Goal: Task Accomplishment & Management: Use online tool/utility

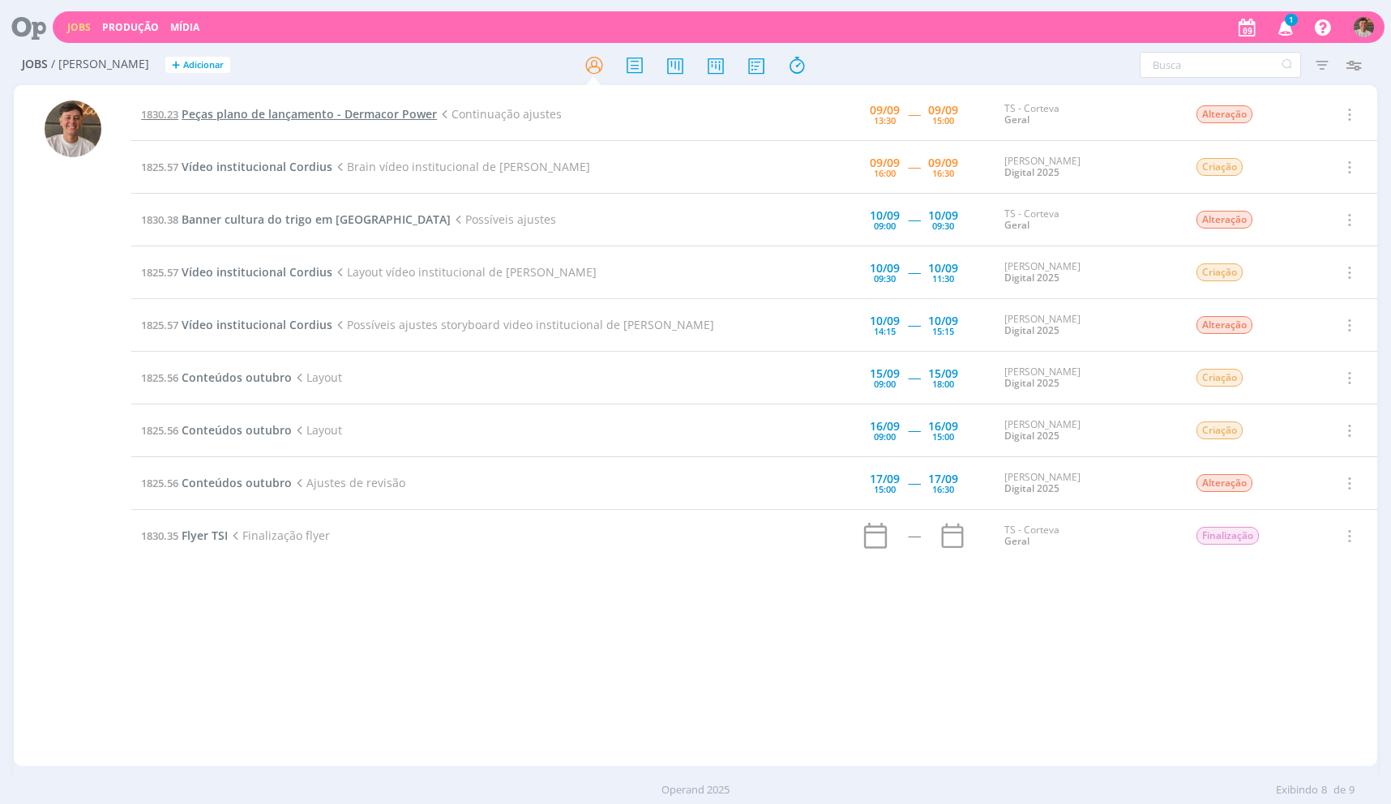
click at [389, 107] on span "Peças plano de lançamento - Dermacor Power" at bounding box center [309, 113] width 255 height 15
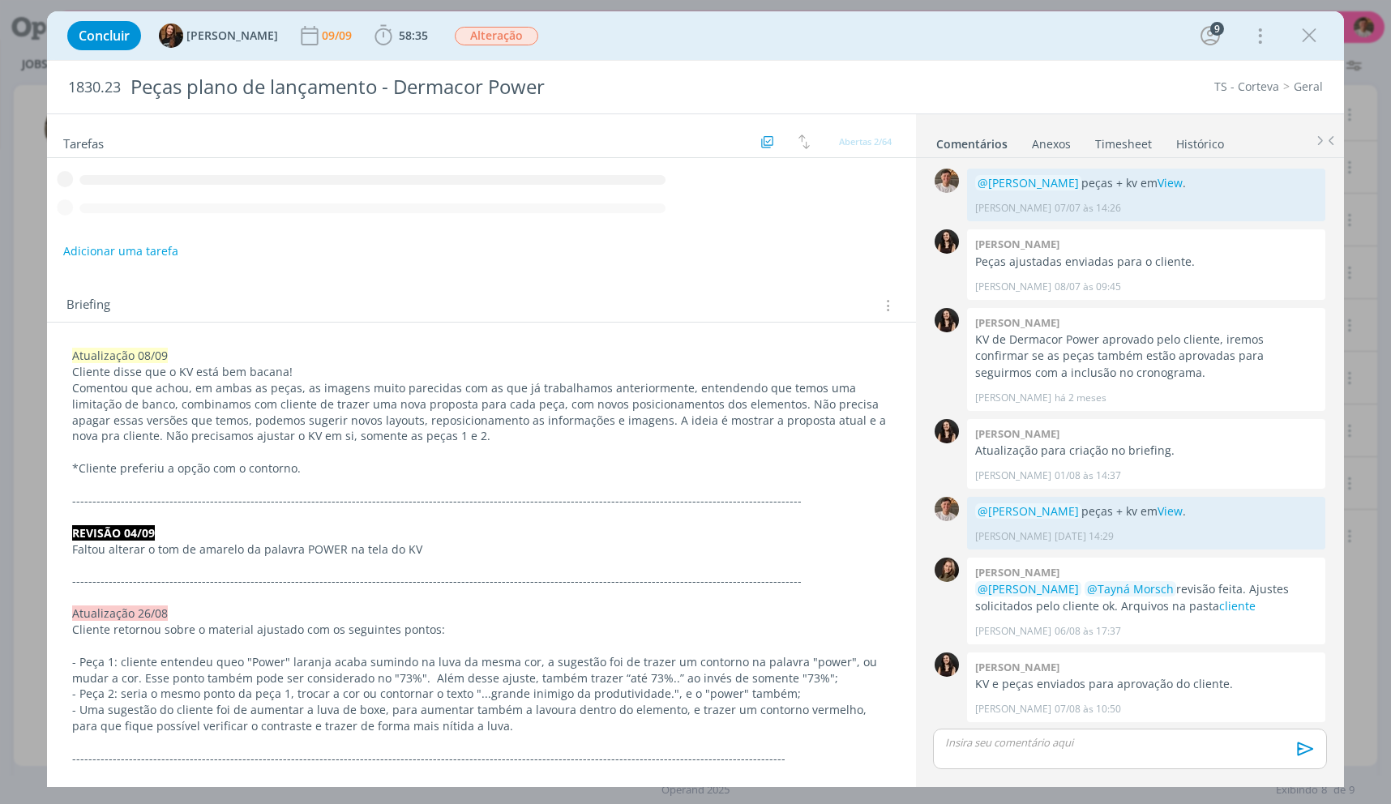
scroll to position [1327, 0]
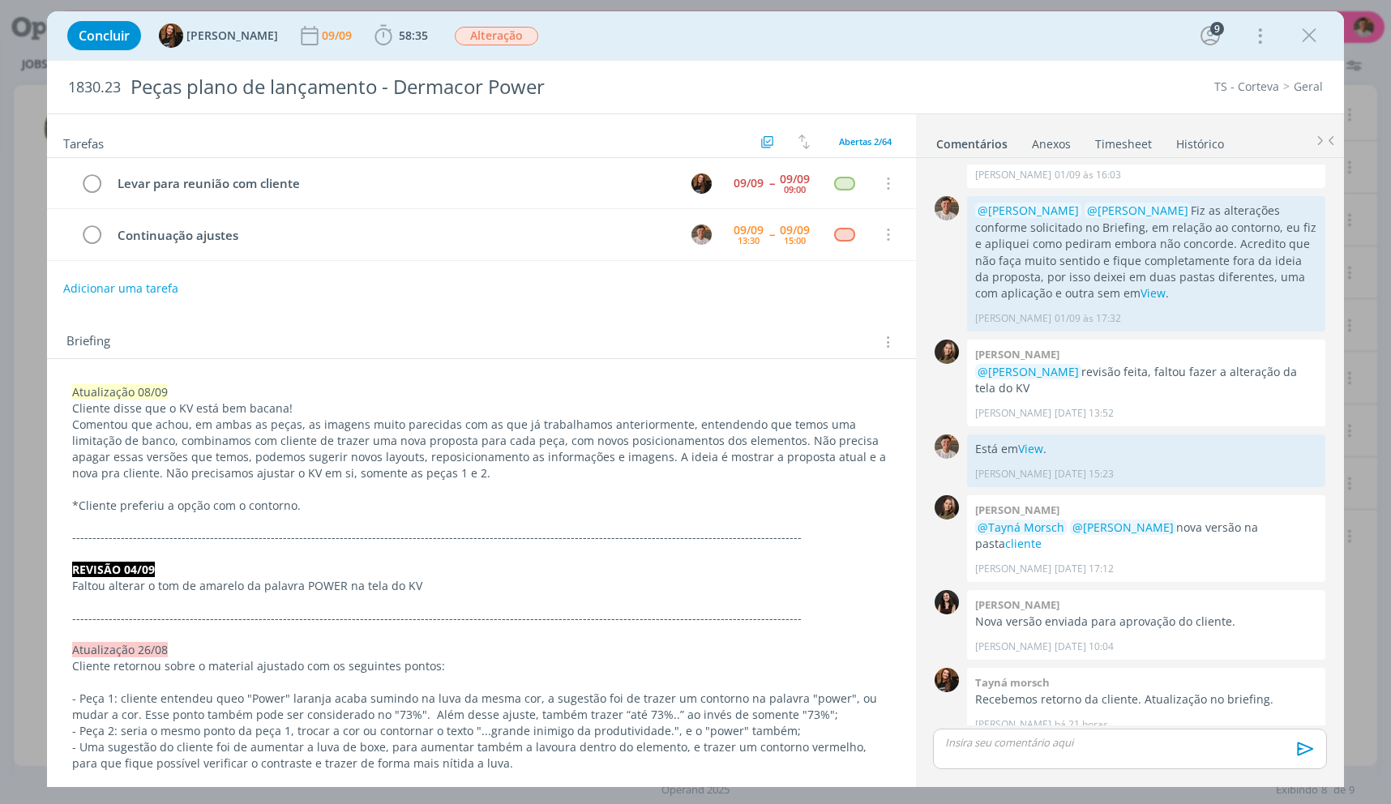
click at [420, 37] on div "Concluir Tayná Morsch 09/09 58:35 Iniciar Apontar Data * [DATE] Horas * 00:00 T…" at bounding box center [695, 35] width 1272 height 39
click at [415, 39] on div "Concluir Tayná Morsch 09/09 58:35 Iniciar Apontar Data * [DATE] Horas * 00:00 T…" at bounding box center [695, 35] width 1272 height 39
drag, startPoint x: 413, startPoint y: 39, endPoint x: 421, endPoint y: 68, distance: 30.3
click at [413, 41] on span "58:35" at bounding box center [401, 36] width 60 height 24
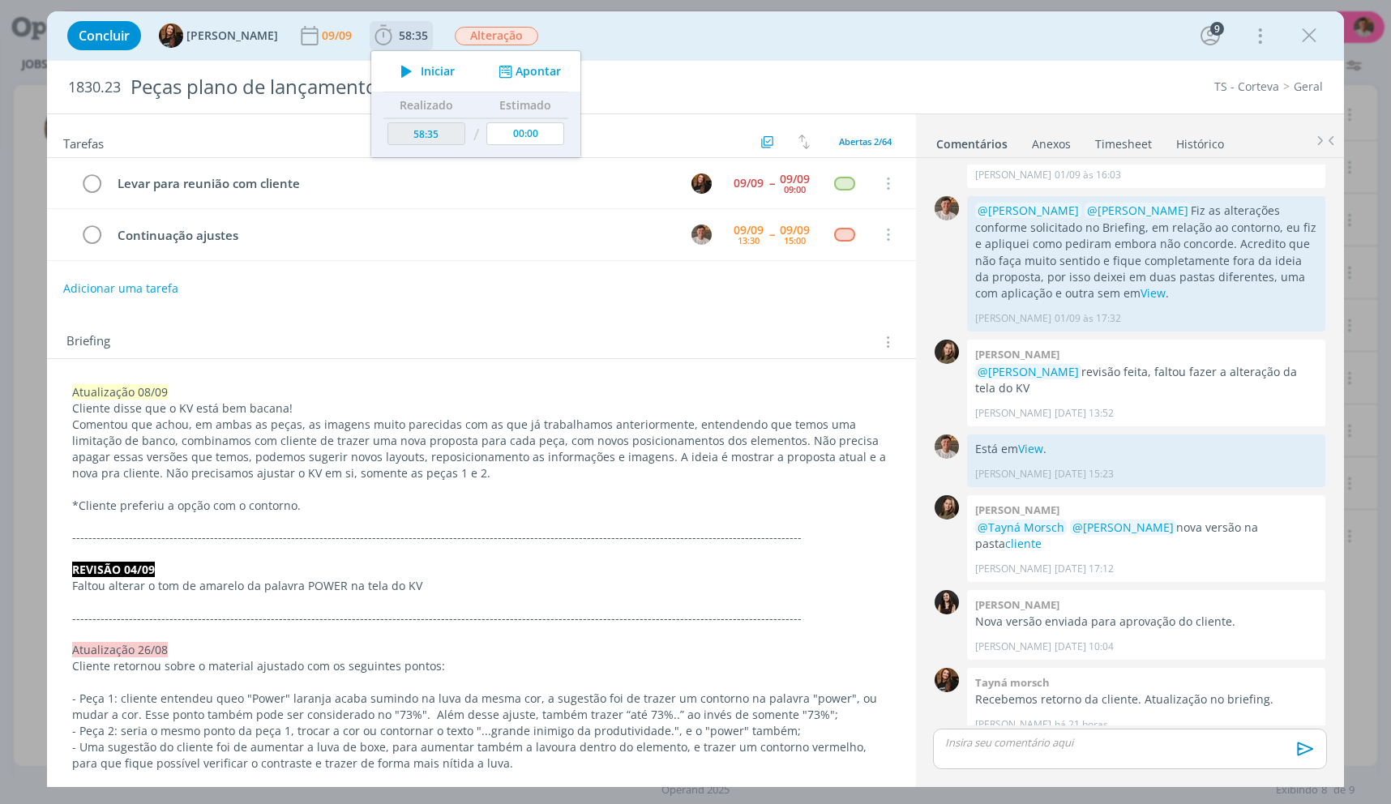
click at [425, 83] on div "Iniciar Apontar" at bounding box center [475, 71] width 209 height 41
click at [425, 75] on span "Iniciar" at bounding box center [438, 71] width 34 height 11
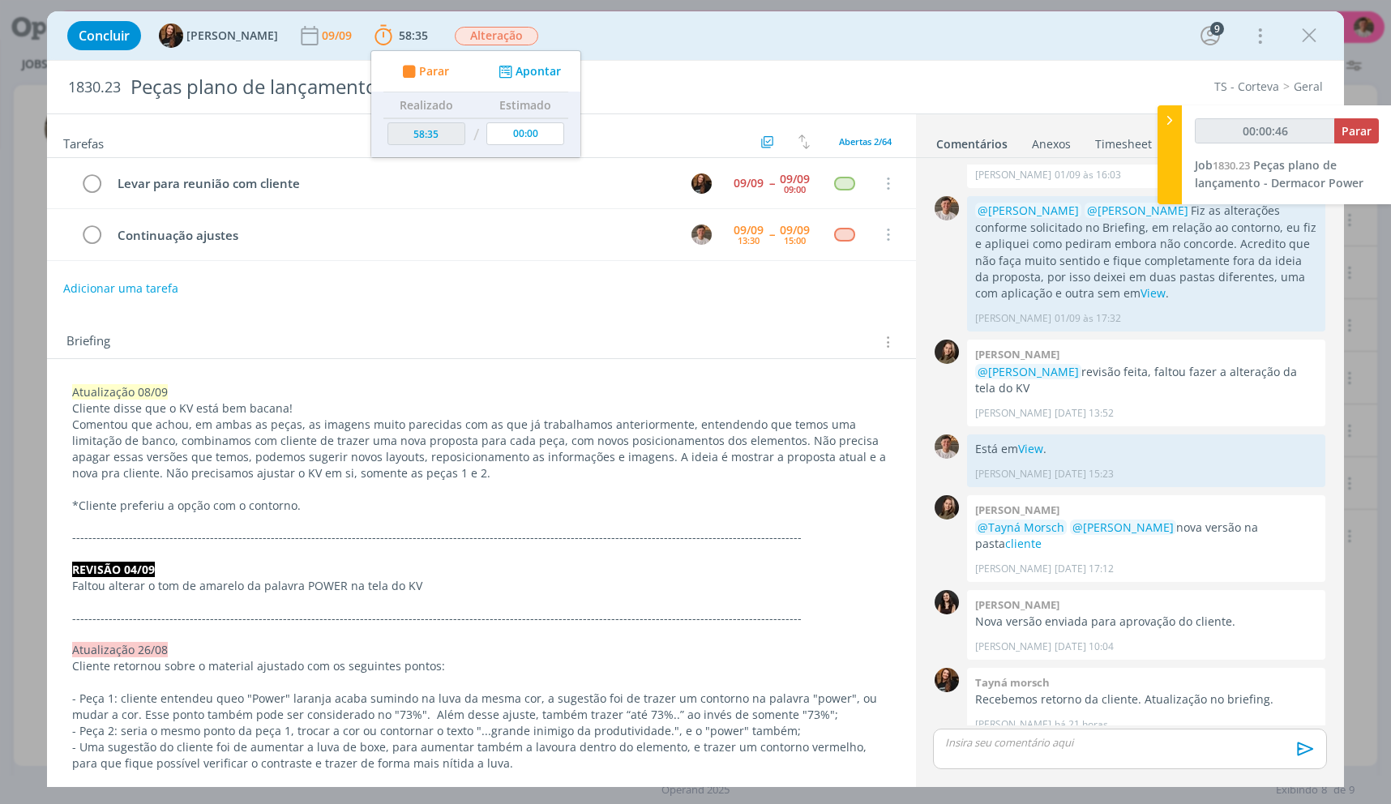
type input "00:00:47"
click at [1308, 35] on icon "dialog" at bounding box center [1309, 36] width 24 height 24
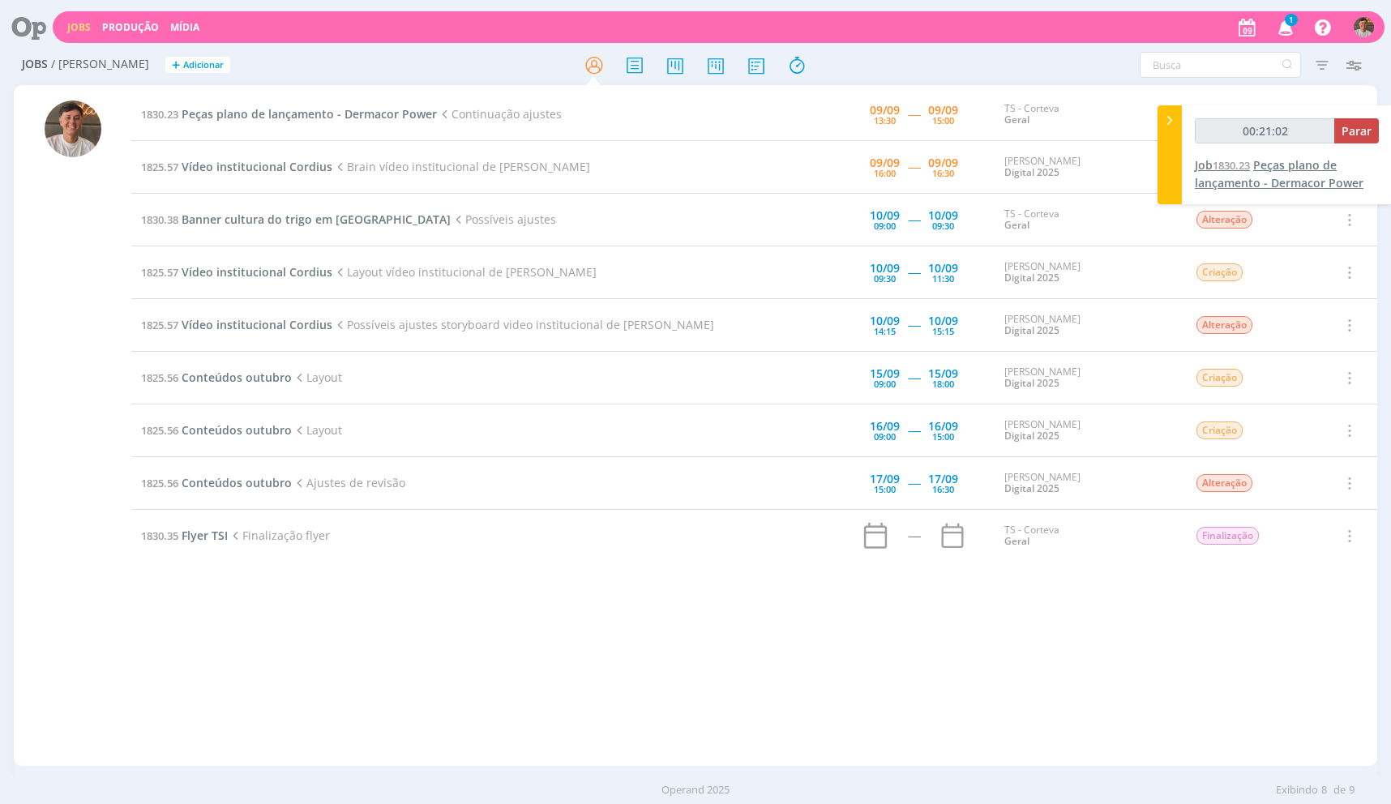
click at [1260, 172] on span "Peças plano de lançamento - Dermacor Power" at bounding box center [1278, 173] width 169 height 33
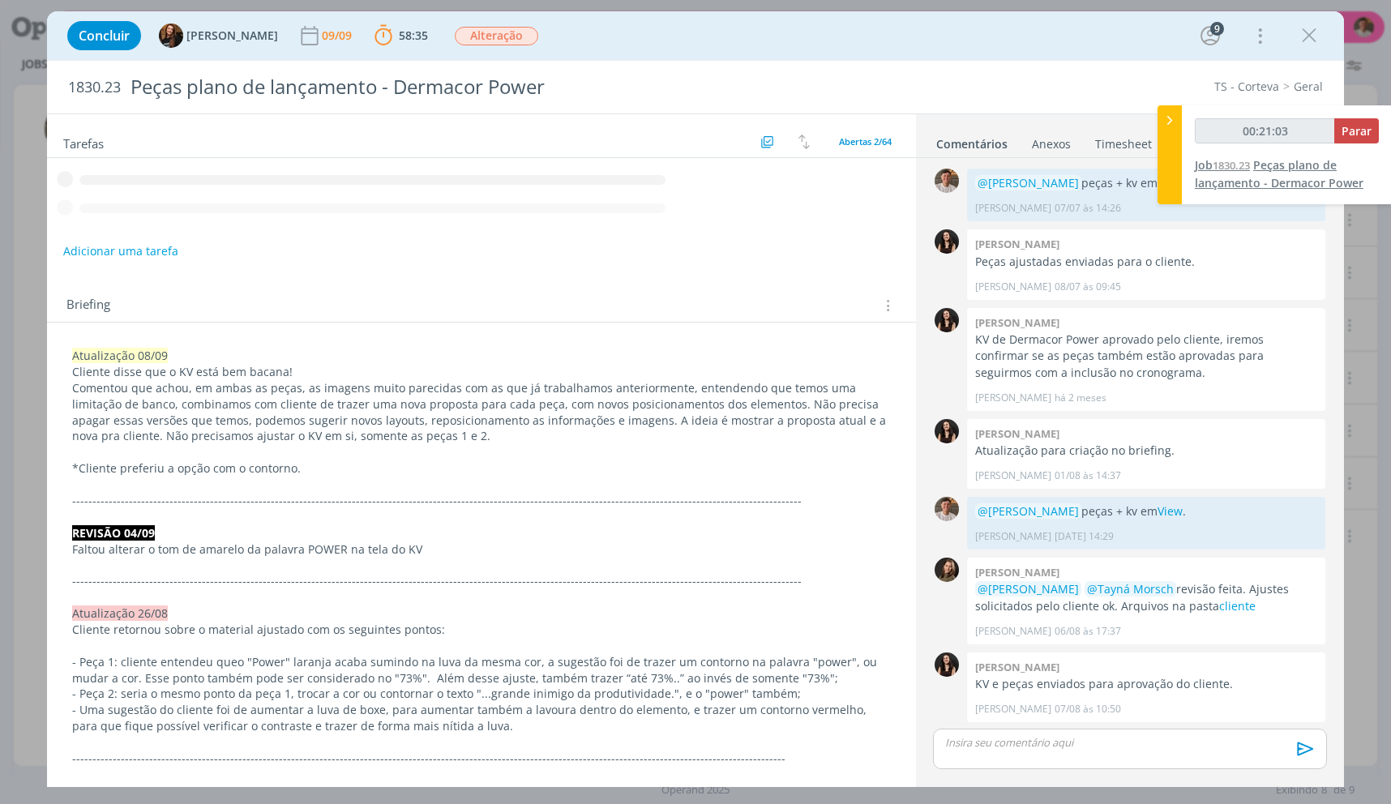
scroll to position [1327, 0]
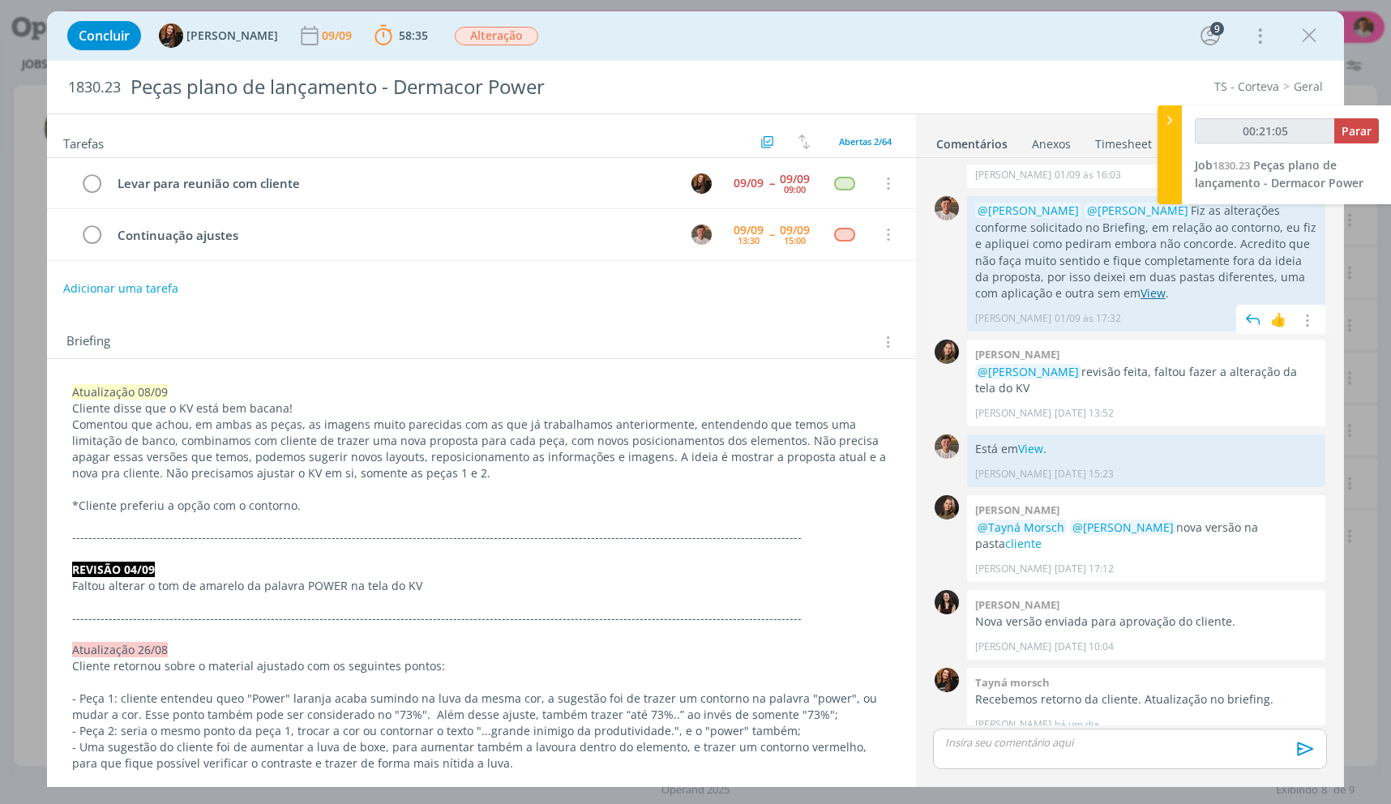
click at [1140, 296] on link "View" at bounding box center [1152, 292] width 25 height 15
type input "00:49:46"
